Goal: Find specific page/section

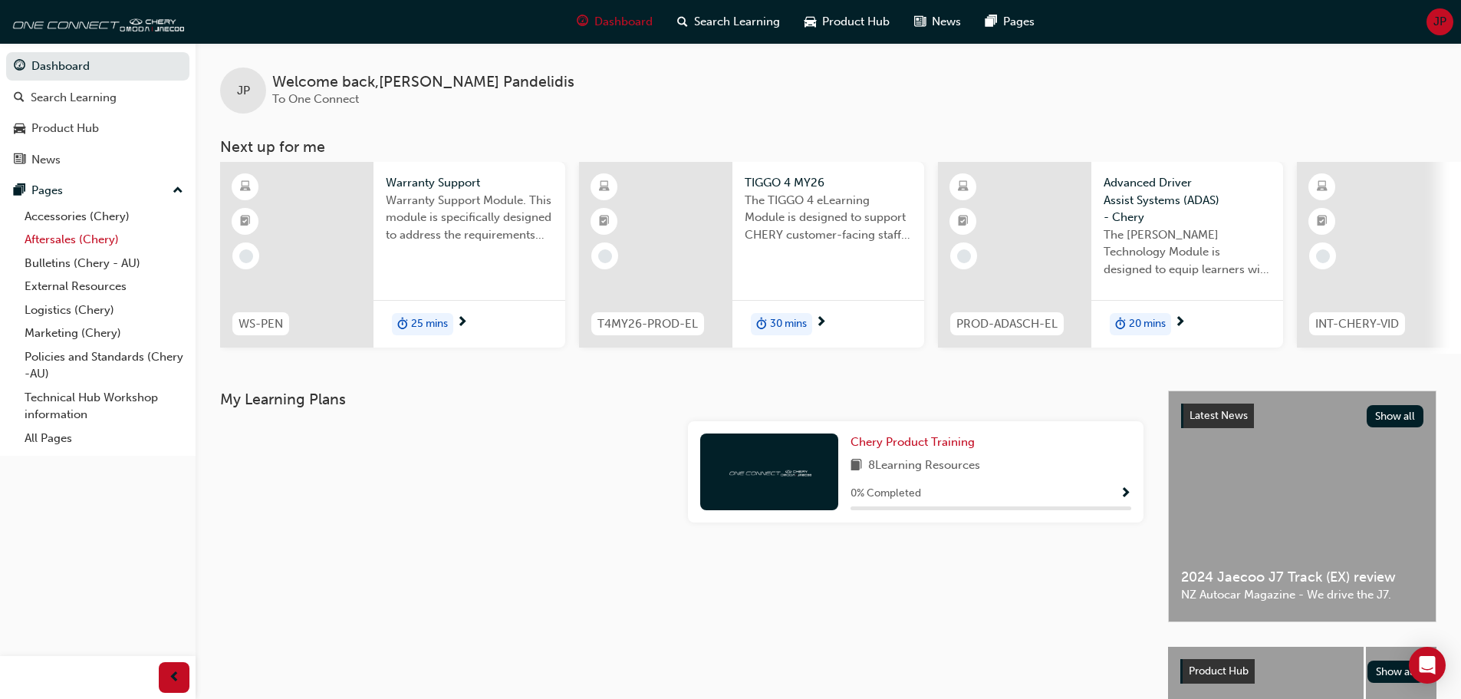
click at [64, 237] on link "Aftersales (Chery)" at bounding box center [103, 240] width 171 height 24
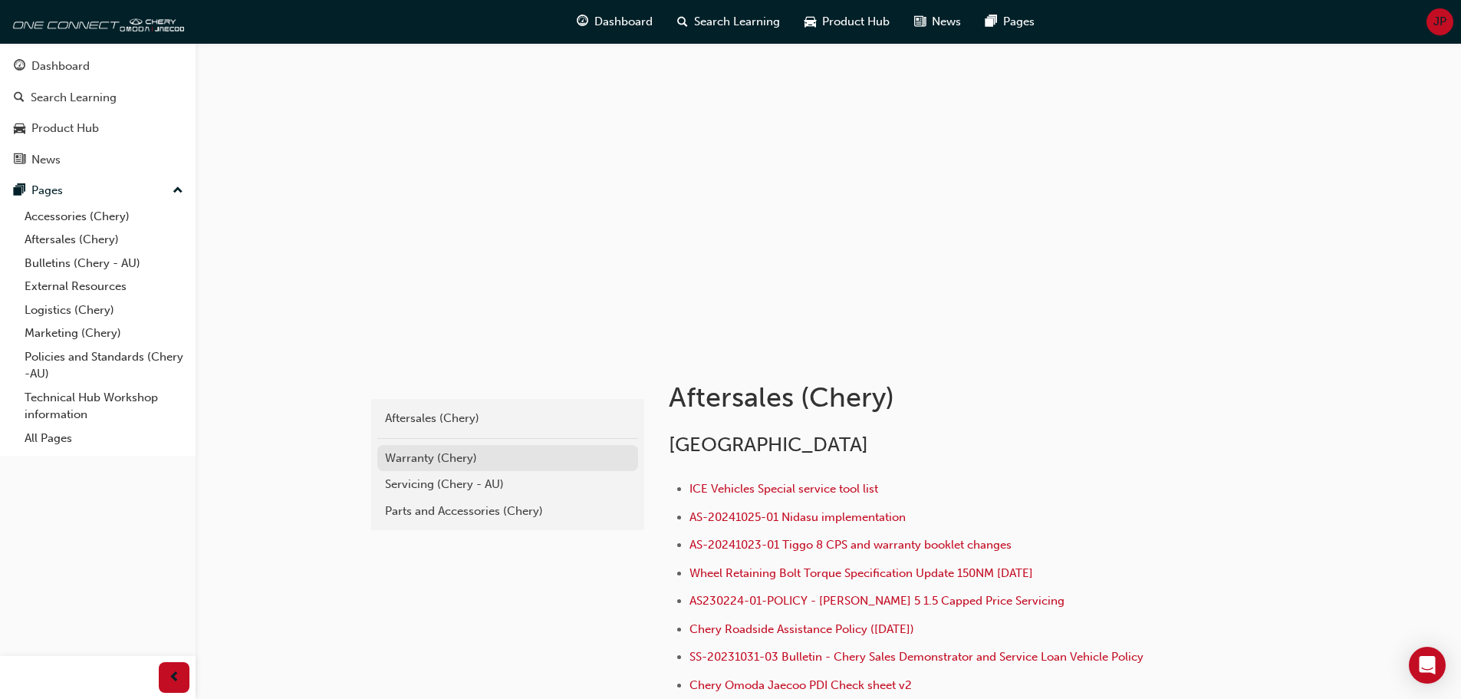
click at [436, 455] on div "Warranty (Chery)" at bounding box center [507, 458] width 245 height 18
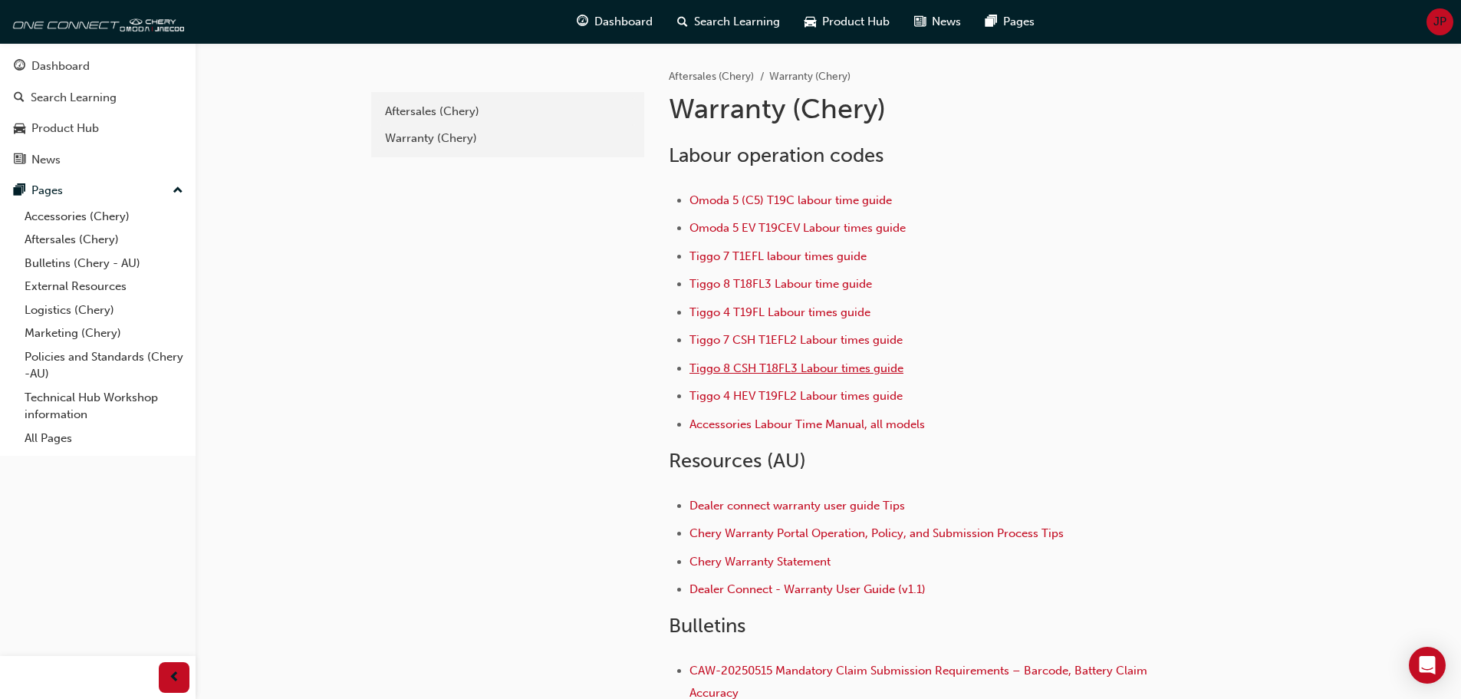
click at [742, 367] on span "Tiggo 8 CSH T18FL3 Labour times guide" at bounding box center [796, 368] width 214 height 14
